Goal: Task Accomplishment & Management: Use online tool/utility

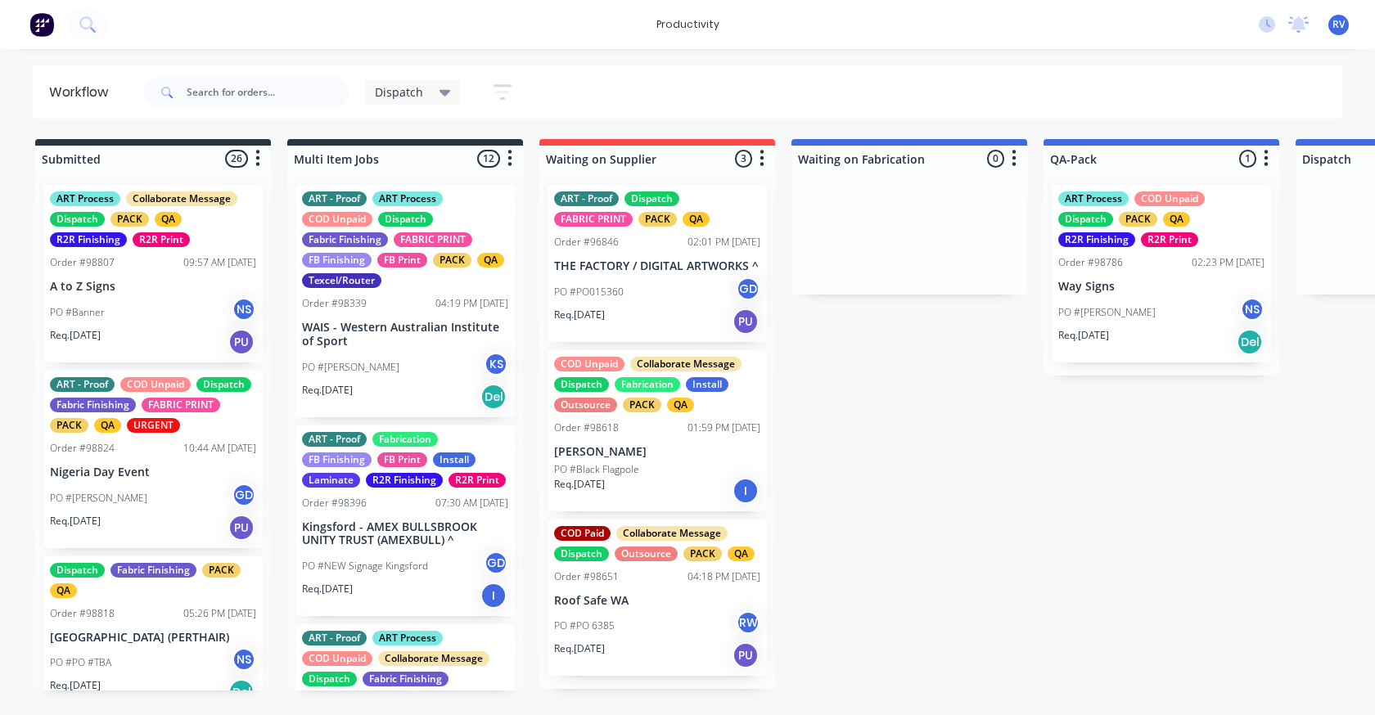
scroll to position [0, 907]
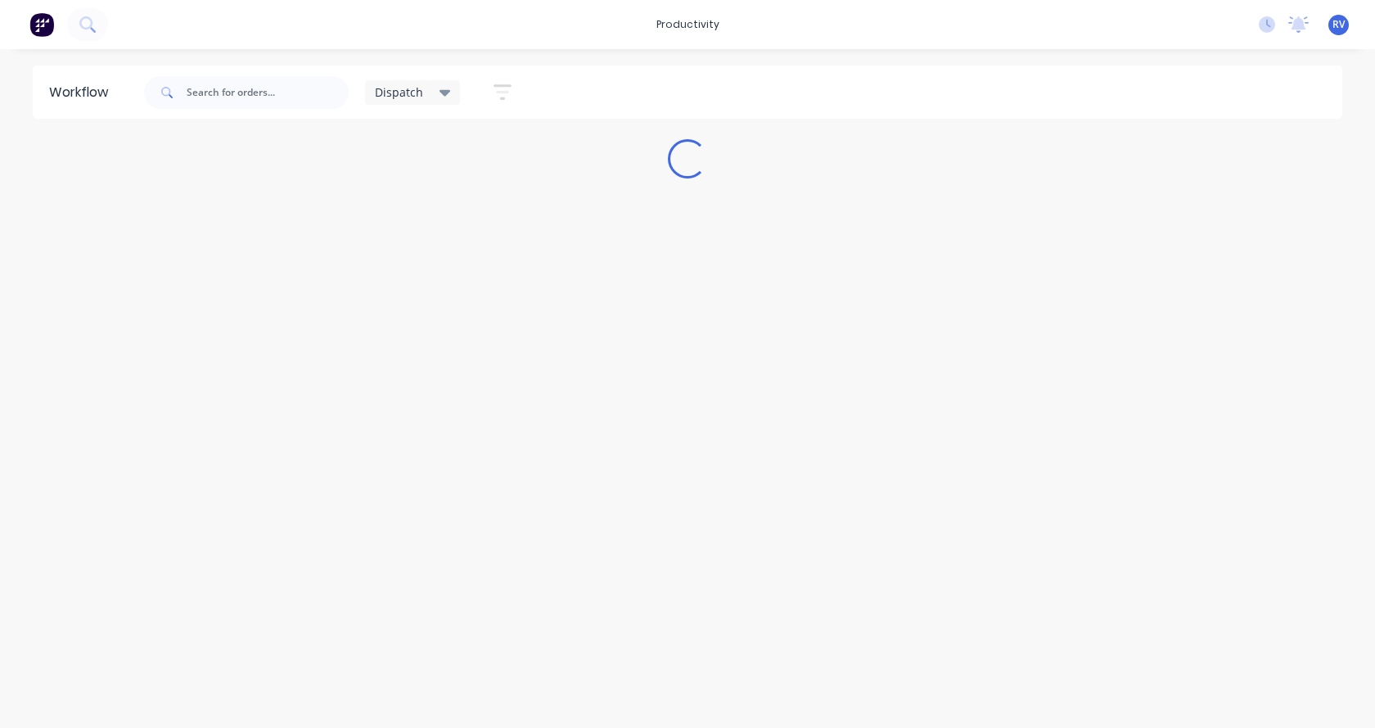
click at [179, 482] on div "Workflow Dispatch Save new view None edit Dispatch (Default) edit ART DEPT edit…" at bounding box center [687, 379] width 1375 height 629
click at [232, 232] on div "Workflow Dispatch Save new view None edit Dispatch (Default) edit ART DEPT edit…" at bounding box center [687, 379] width 1375 height 629
click at [233, 232] on div "Workflow Dispatch Save new view None edit Dispatch (Default) edit ART DEPT edit…" at bounding box center [687, 379] width 1375 height 629
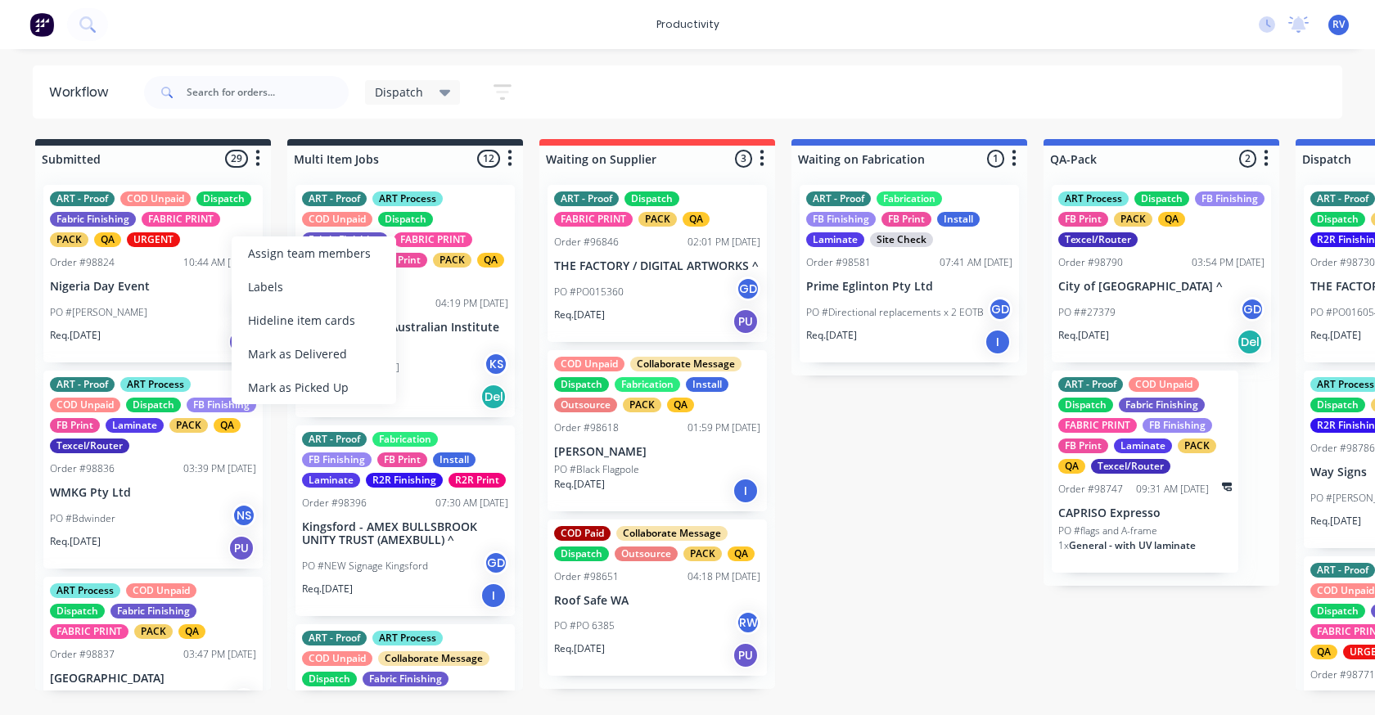
drag, startPoint x: 871, startPoint y: 674, endPoint x: 869, endPoint y: 662, distance: 11.6
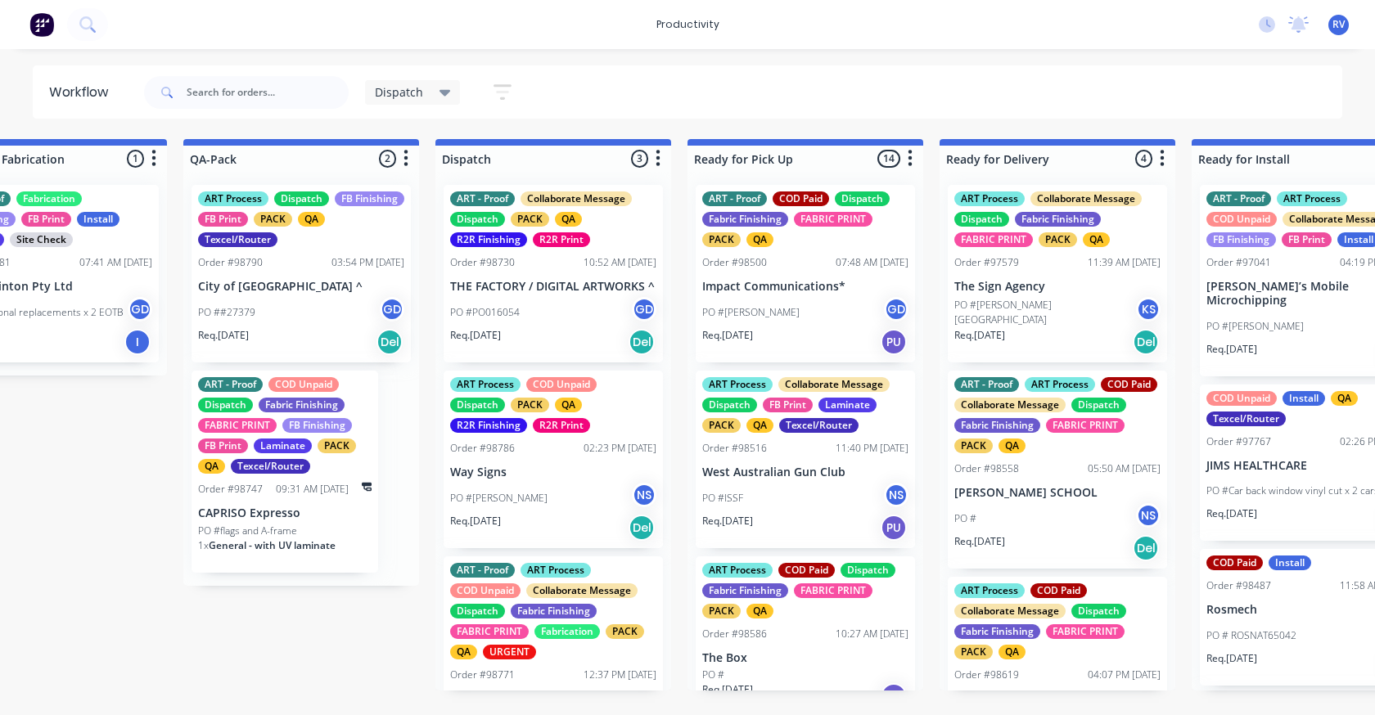
scroll to position [0, 864]
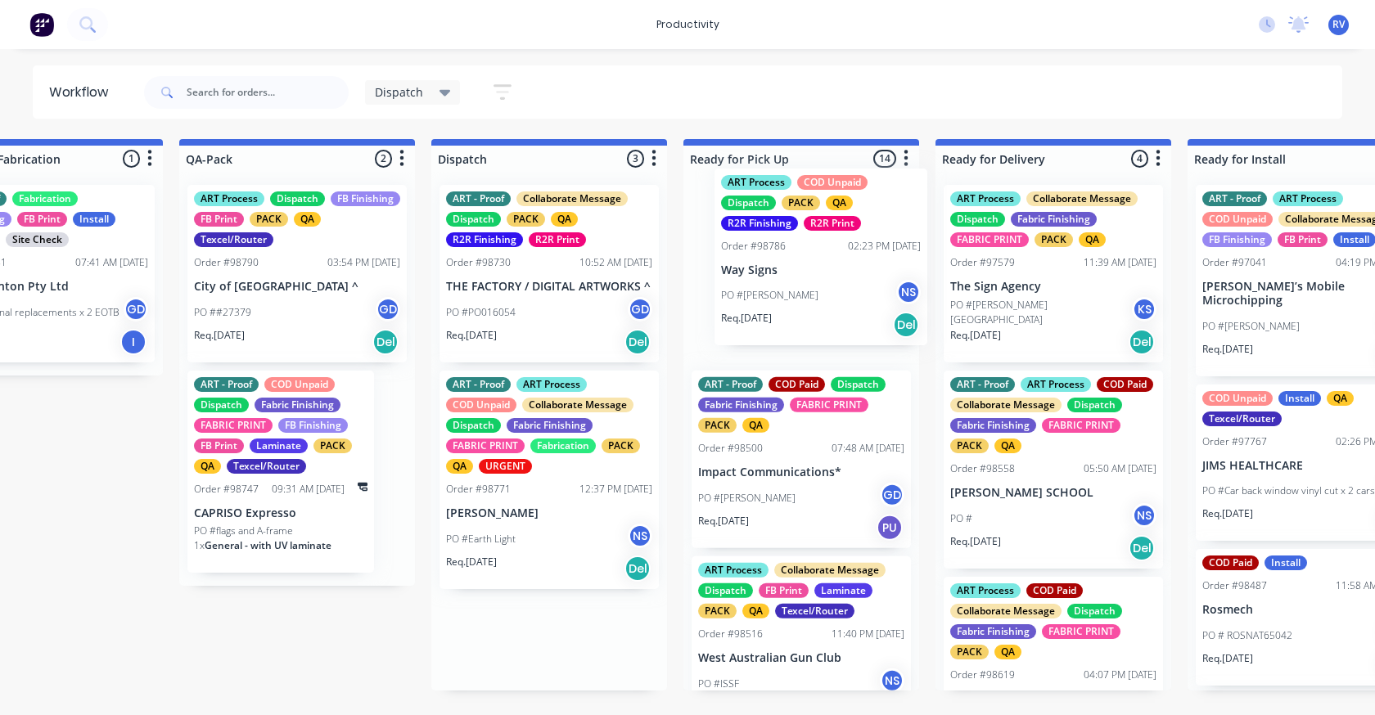
drag, startPoint x: 516, startPoint y: 493, endPoint x: 790, endPoint y: 269, distance: 353.1
